Goal: Navigation & Orientation: Find specific page/section

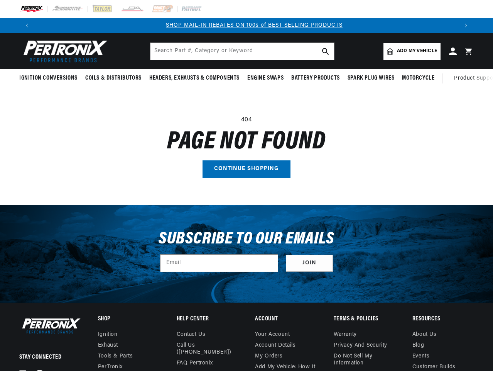
scroll to position [0, 424]
click at [247, 185] on main "404 Page not found Continue shopping" at bounding box center [246, 146] width 493 height 116
click at [27, 25] on icon "Translation missing: en.sections.announcements.previous_announcement" at bounding box center [27, 26] width 2 height 4
click at [17, 25] on slideshow-component "BUY AN IGNITION CONVERSION, GET 50% OFF THE MATCHING COIL SHOP MAIL-IN REBATES …" at bounding box center [246, 25] width 493 height 15
click at [476, 25] on slideshow-component "BUY AN IGNITION CONVERSION, GET 50% OFF THE MATCHING COIL SHOP MAIL-IN REBATES …" at bounding box center [246, 25] width 493 height 15
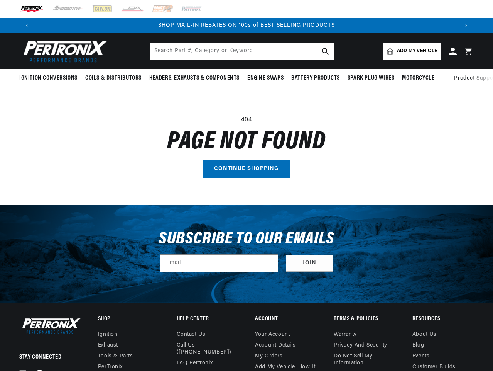
click at [466, 25] on icon "Translation missing: en.sections.announcements.next_announcement" at bounding box center [466, 26] width 2 height 4
click at [50, 78] on span "Ignition Conversions" at bounding box center [48, 78] width 58 height 8
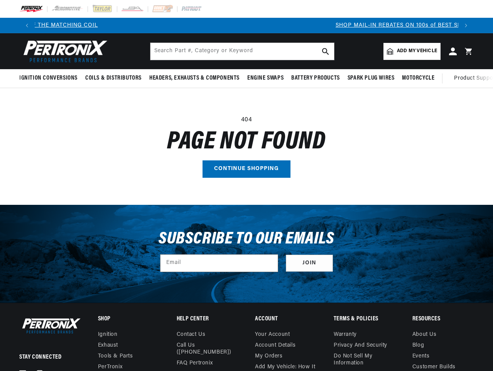
click at [113, 78] on span "Coils & Distributors" at bounding box center [113, 78] width 56 height 8
click at [194, 78] on span "Headers, Exhausts & Components" at bounding box center [194, 78] width 90 height 8
click at [265, 78] on span "Engine Swaps" at bounding box center [265, 78] width 36 height 8
click at [316, 78] on span "Battery Products" at bounding box center [315, 78] width 49 height 8
